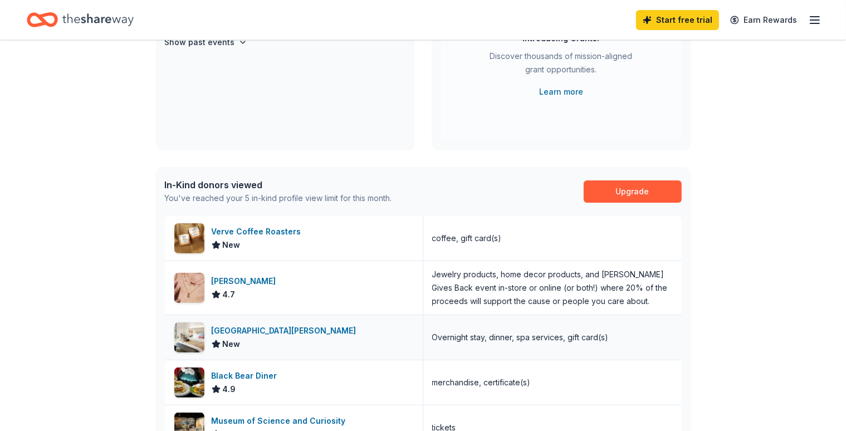
scroll to position [56, 0]
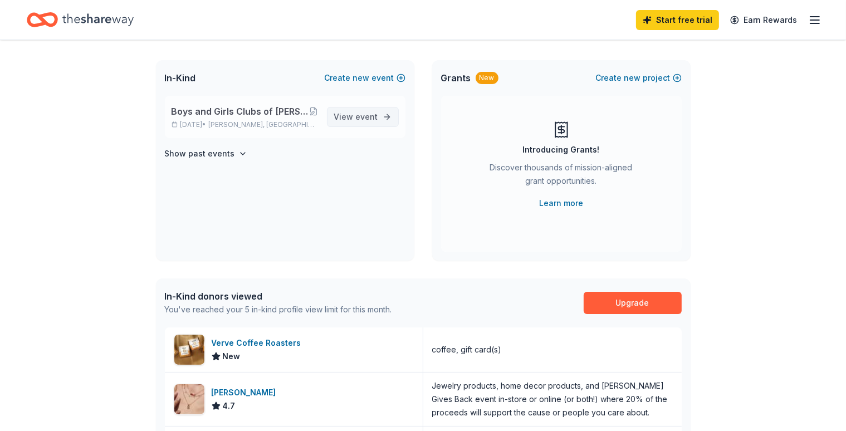
click at [371, 114] on span "event" at bounding box center [367, 116] width 22 height 9
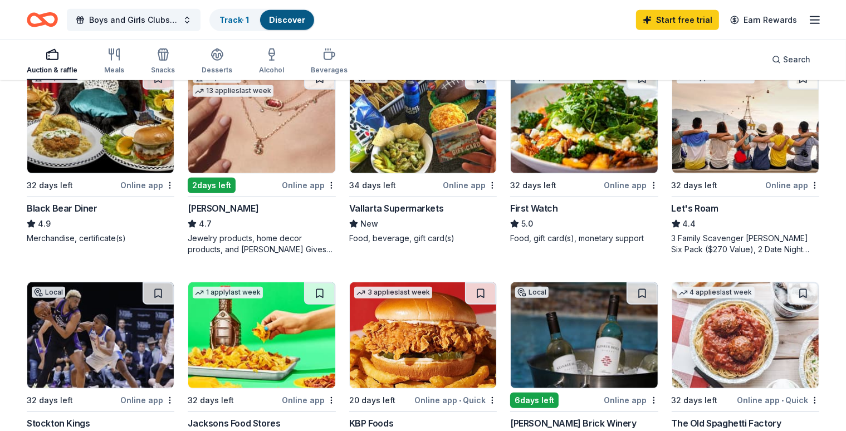
scroll to position [613, 0]
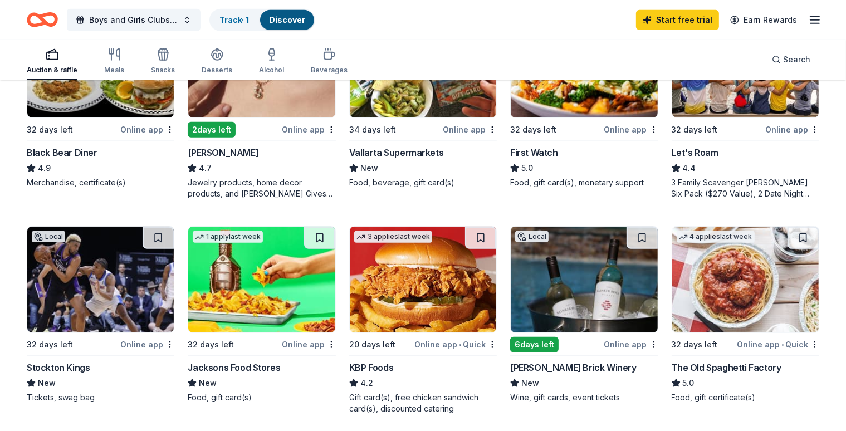
click at [616, 343] on div "Online app" at bounding box center [632, 345] width 54 height 14
click at [249, 18] on link "Track · 1" at bounding box center [235, 19] width 30 height 9
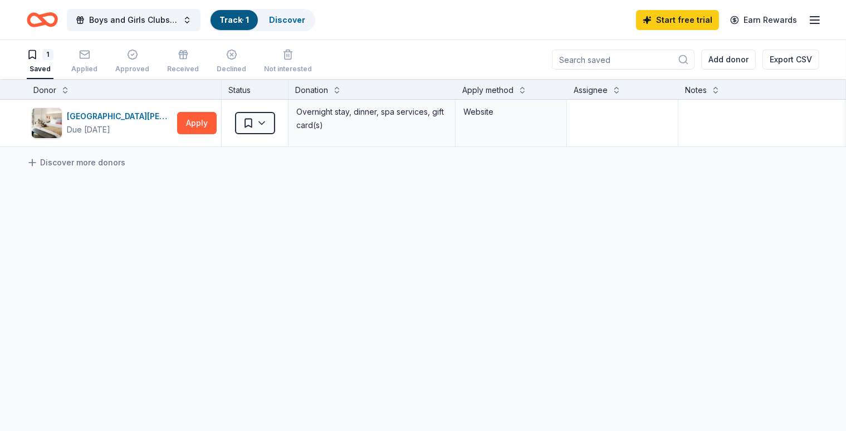
click at [249, 20] on link "Track · 1" at bounding box center [235, 19] width 30 height 9
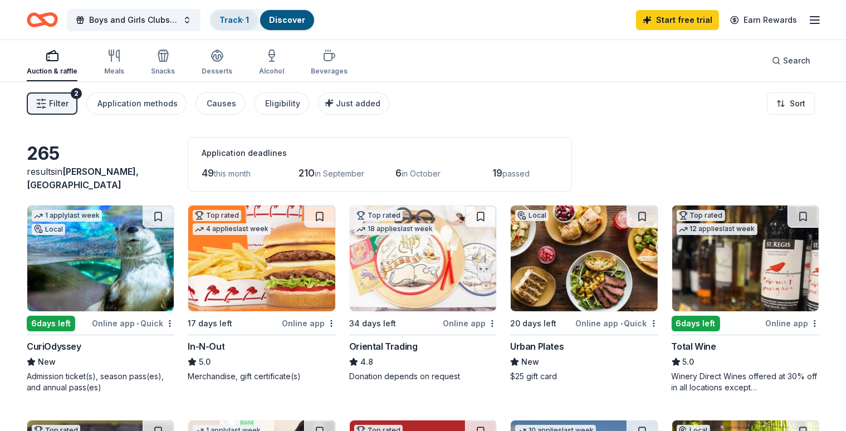
click at [246, 17] on link "Track · 1" at bounding box center [235, 19] width 30 height 9
click at [305, 17] on link "Discover" at bounding box center [287, 19] width 36 height 9
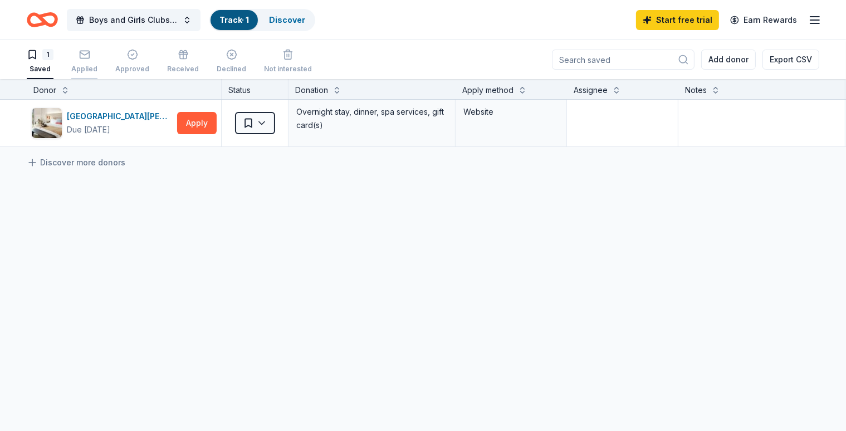
click at [90, 56] on icon "button" at bounding box center [84, 54] width 11 height 11
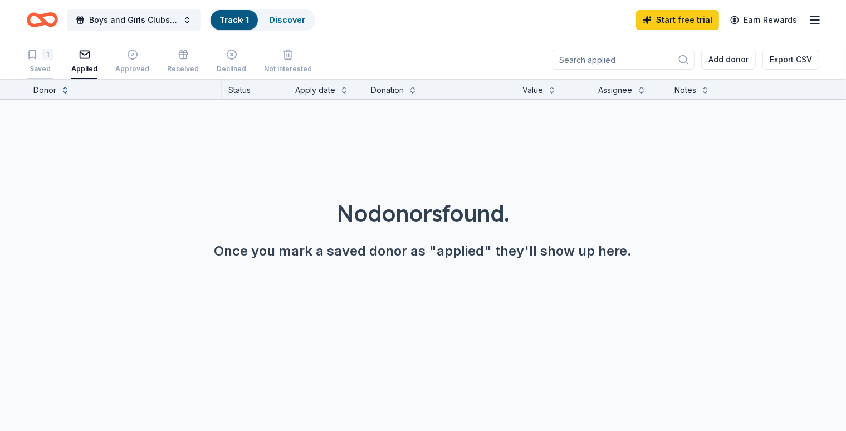
click at [53, 56] on div "1" at bounding box center [47, 54] width 11 height 11
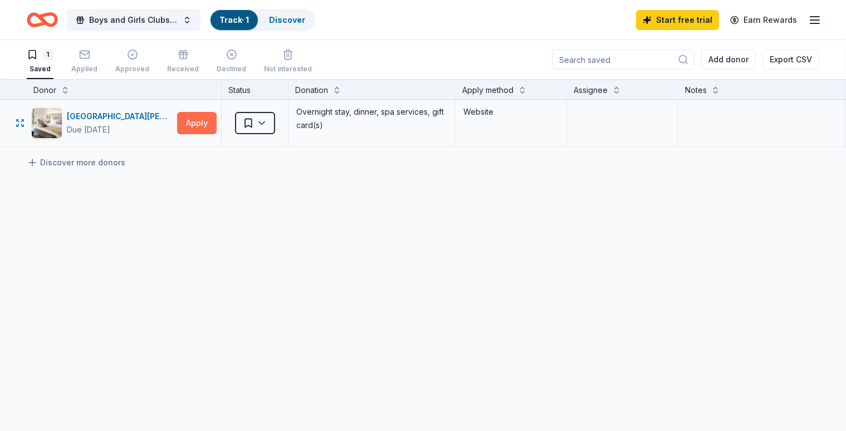
click at [213, 121] on button "Apply" at bounding box center [197, 123] width 40 height 22
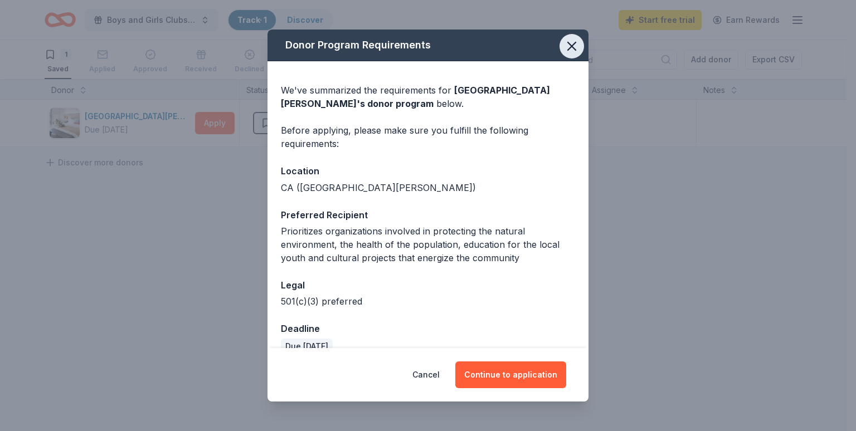
click at [564, 48] on icon "button" at bounding box center [572, 46] width 16 height 16
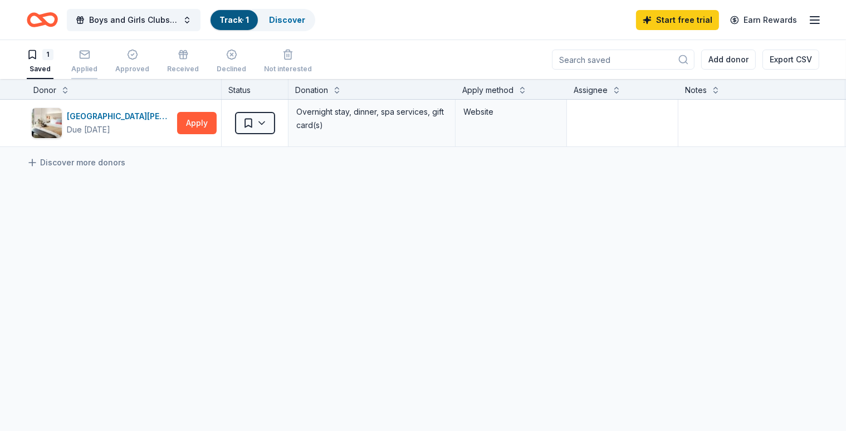
click at [98, 60] on div "Applied" at bounding box center [84, 61] width 26 height 25
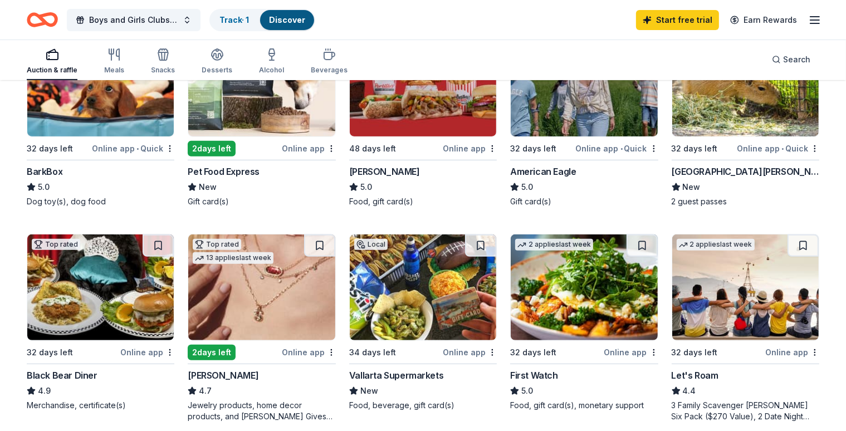
scroll to position [334, 0]
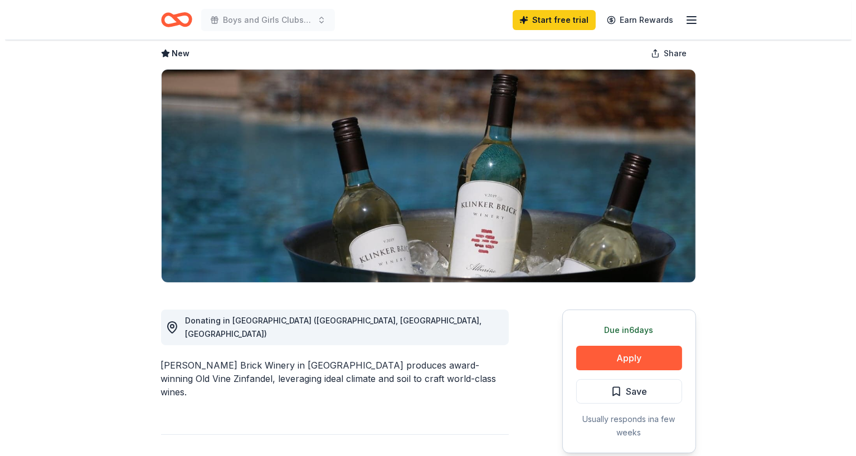
scroll to position [111, 0]
